Goal: Task Accomplishment & Management: Manage account settings

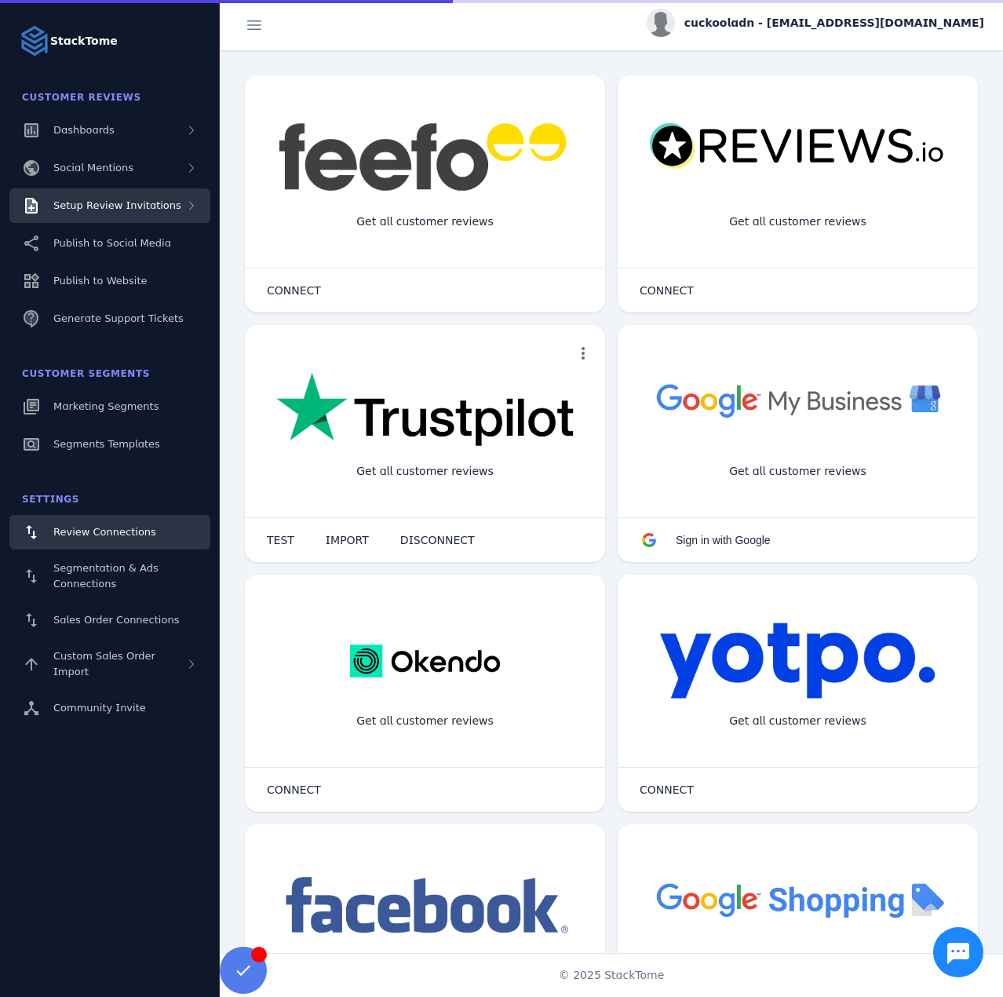
click at [151, 212] on div "Setup Review Invitations" at bounding box center [117, 206] width 128 height 16
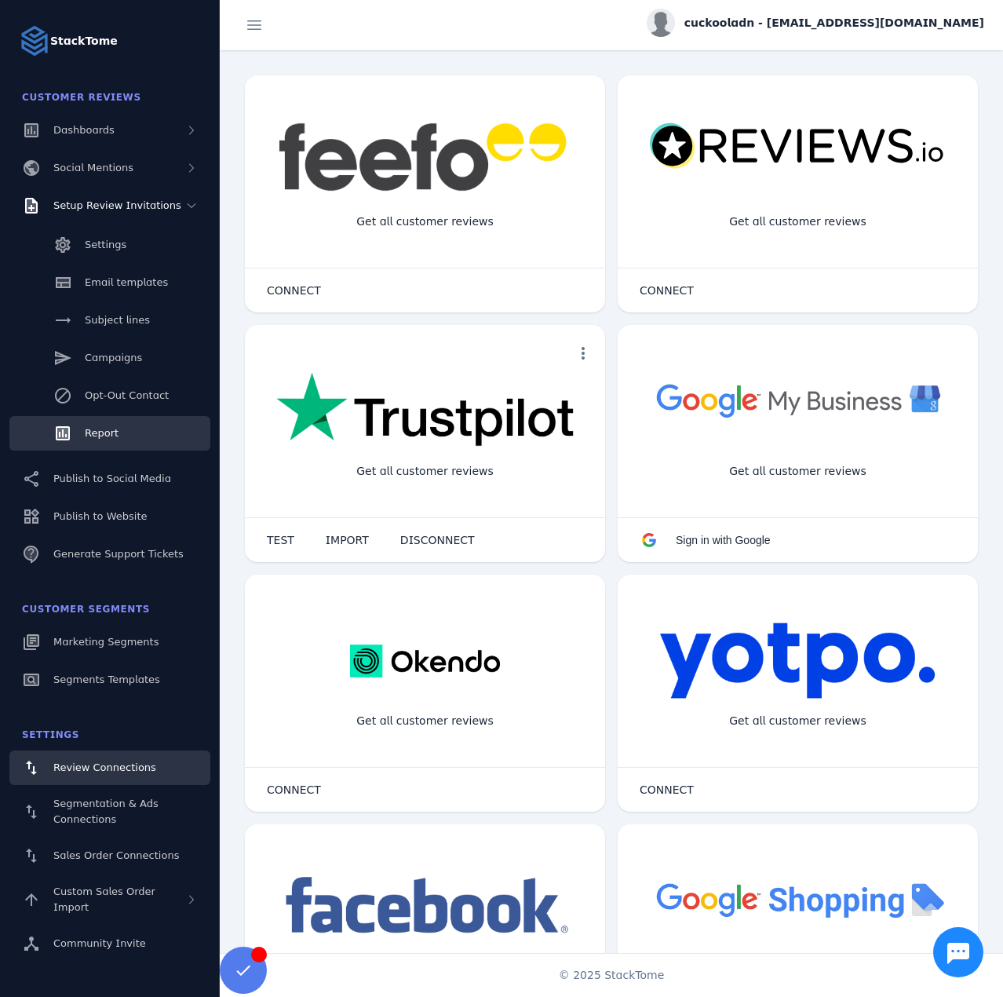
click at [123, 445] on link "Report" at bounding box center [109, 433] width 201 height 35
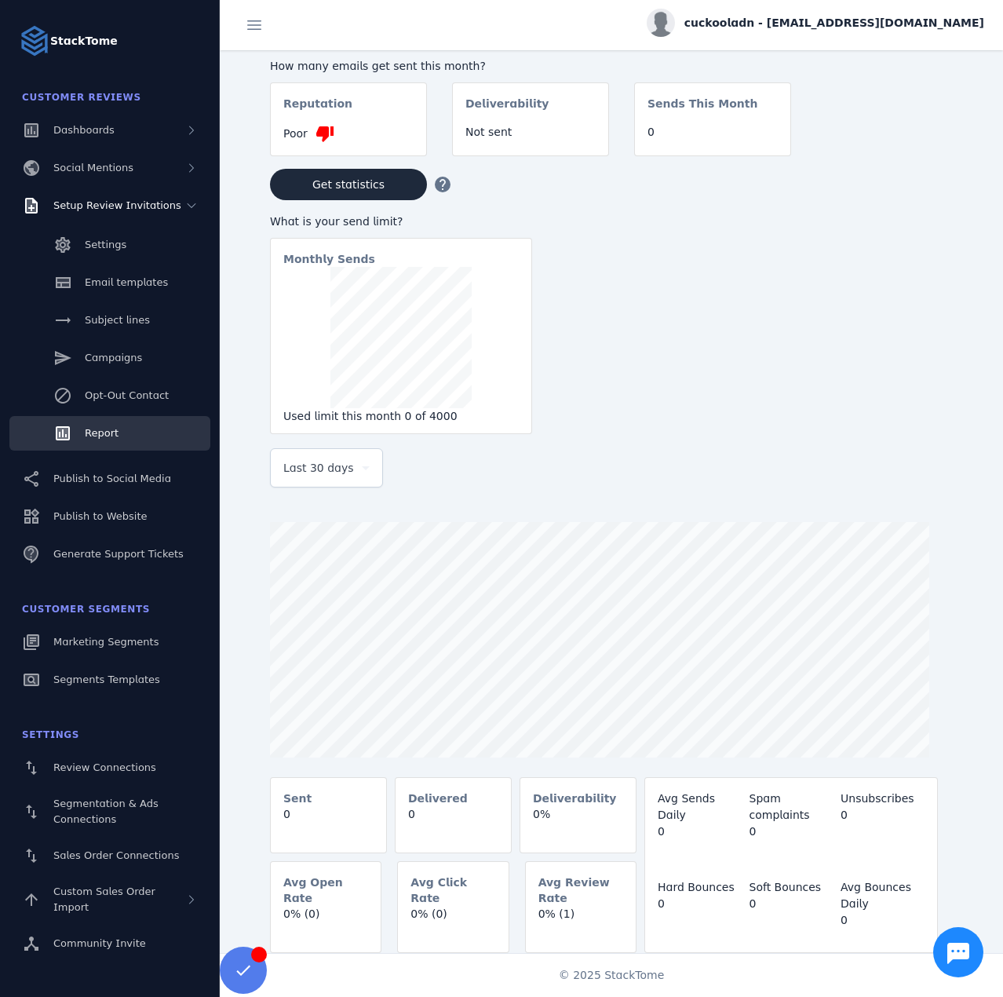
click at [845, 17] on span "cuckooladn - [EMAIL_ADDRESS][DOMAIN_NAME]" at bounding box center [834, 23] width 300 height 16
click at [904, 150] on button "Sign out" at bounding box center [927, 152] width 113 height 38
